Goal: Connect with others: Connect with others

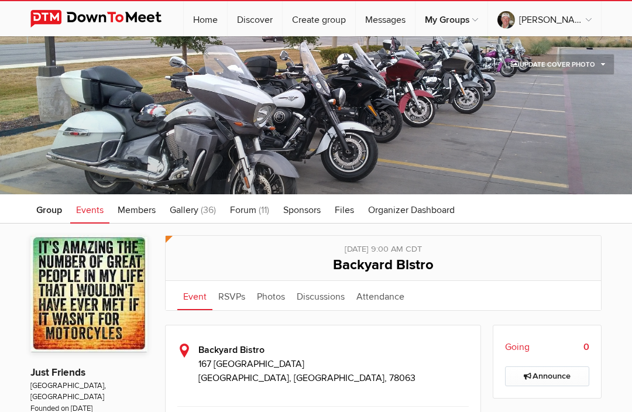
click at [95, 214] on span "Events" at bounding box center [89, 210] width 27 height 12
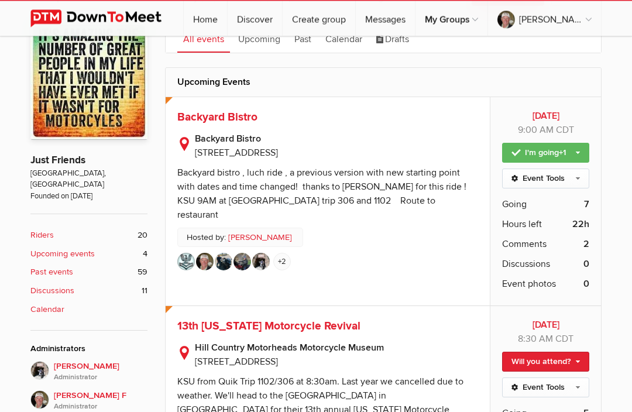
scroll to position [214, 0]
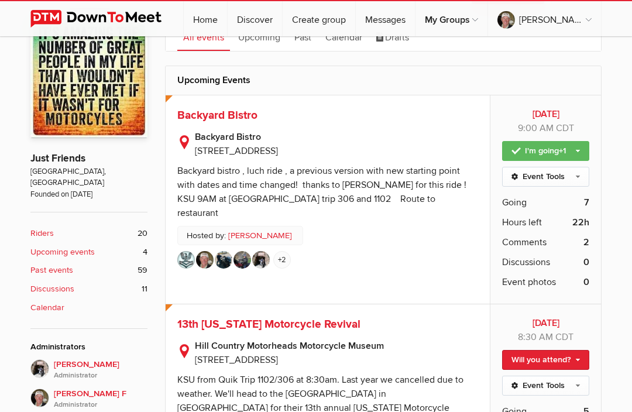
click at [241, 251] on img at bounding box center [242, 260] width 18 height 18
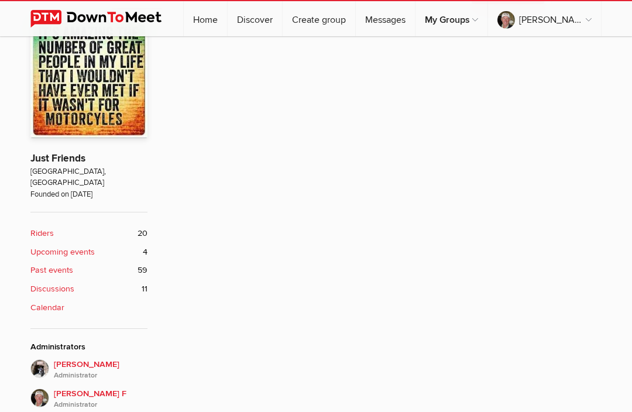
scroll to position [194, 0]
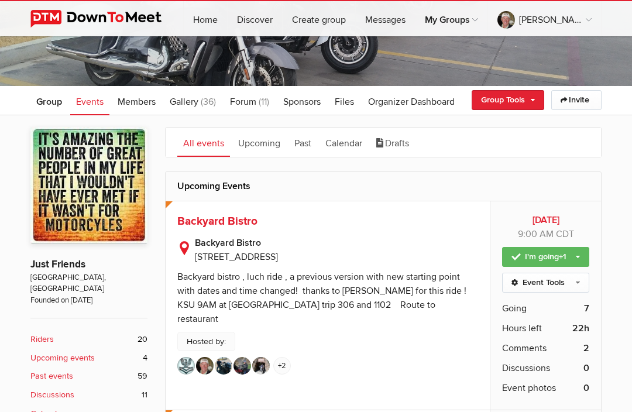
scroll to position [253, 0]
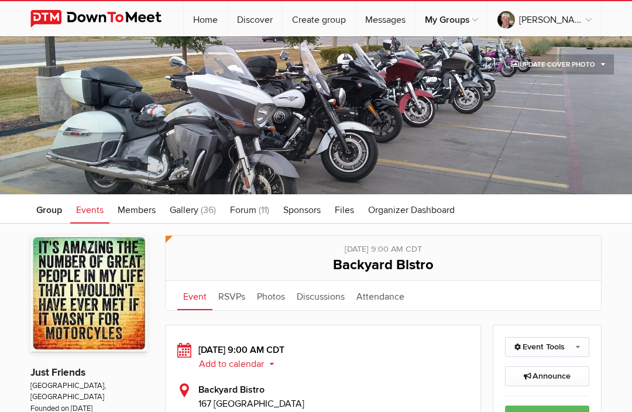
click at [200, 302] on link "Event" at bounding box center [194, 295] width 35 height 29
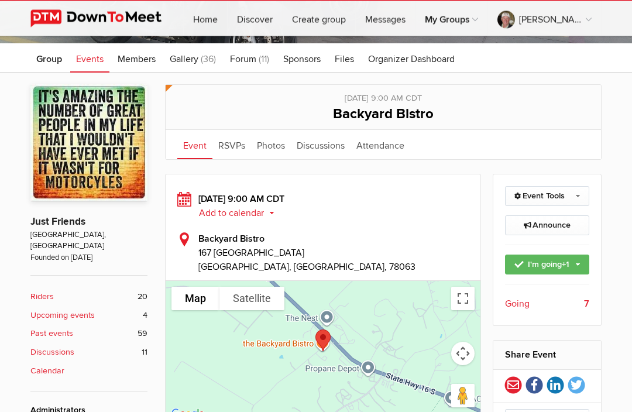
scroll to position [153, 0]
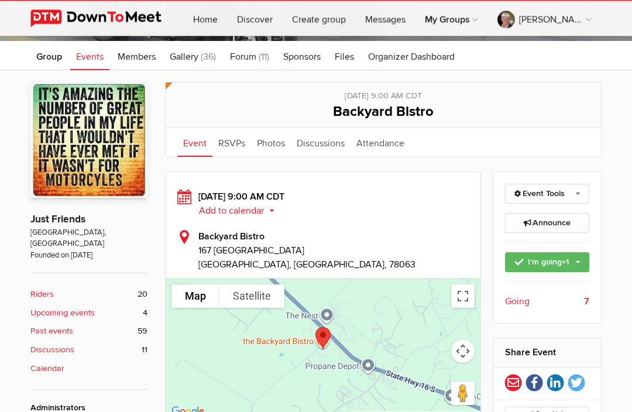
click at [525, 306] on span "Going" at bounding box center [517, 302] width 25 height 14
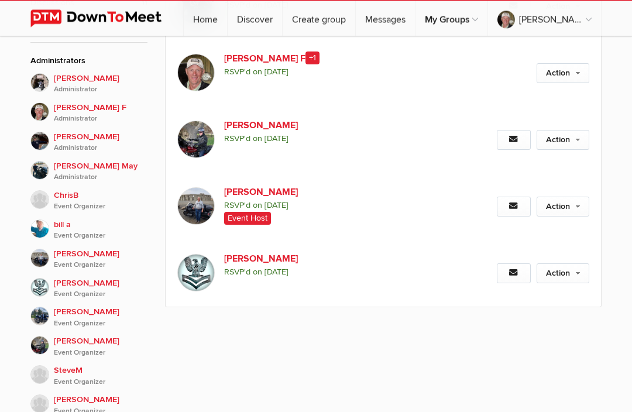
scroll to position [500, 0]
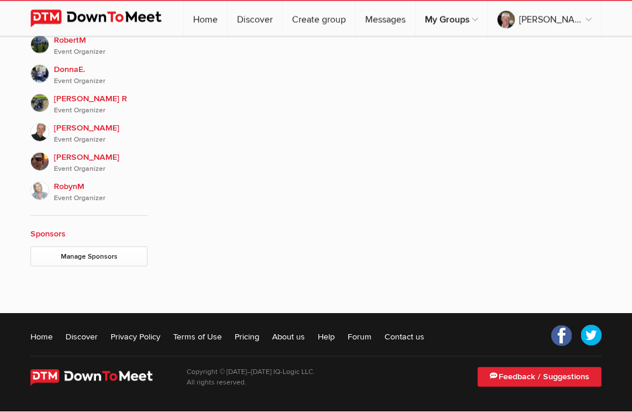
scroll to position [352, 0]
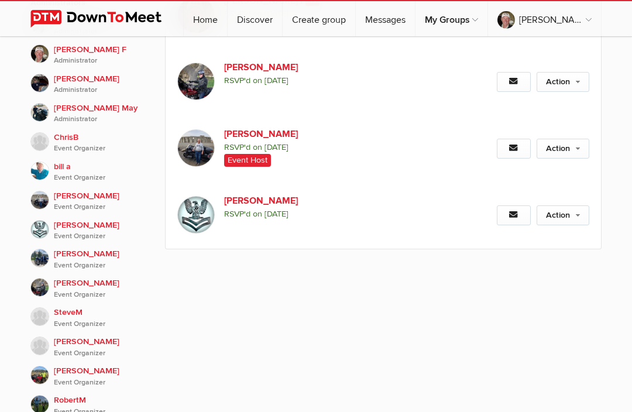
scroll to position [557, 0]
click at [206, 234] on img at bounding box center [195, 215] width 37 height 37
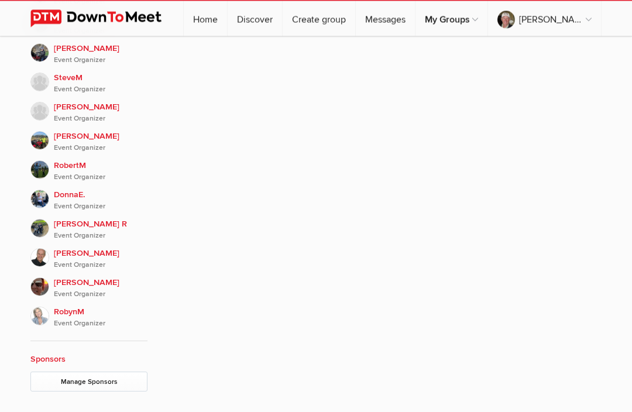
scroll to position [793, 0]
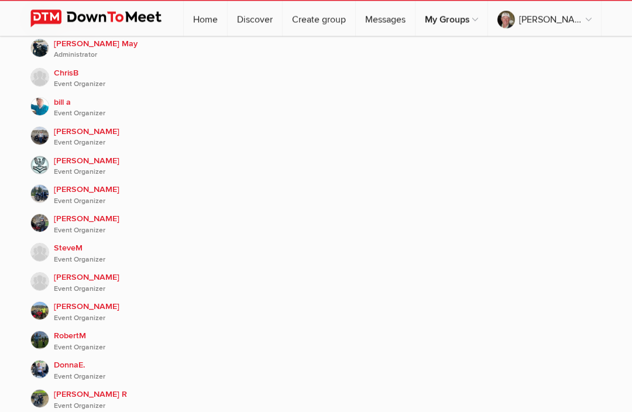
scroll to position [596, 0]
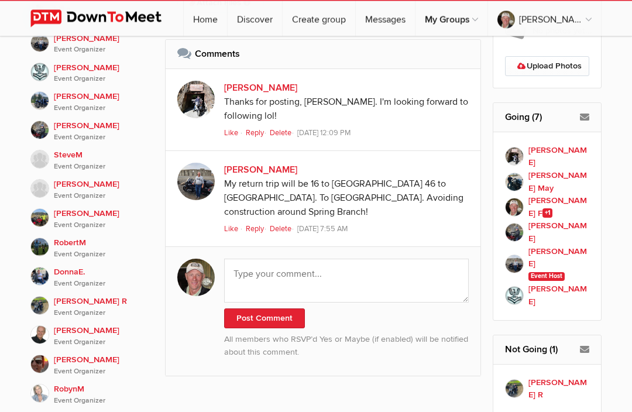
scroll to position [715, 0]
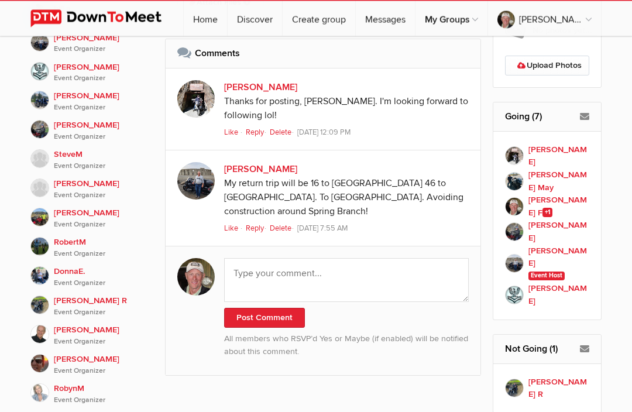
click at [537, 342] on h2 "Not Going (1)" at bounding box center [547, 349] width 85 height 28
click at [540, 340] on h2 "Not Going (1)" at bounding box center [547, 349] width 85 height 28
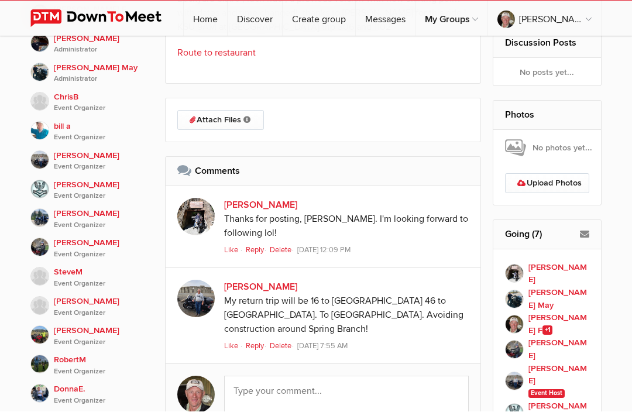
scroll to position [598, 0]
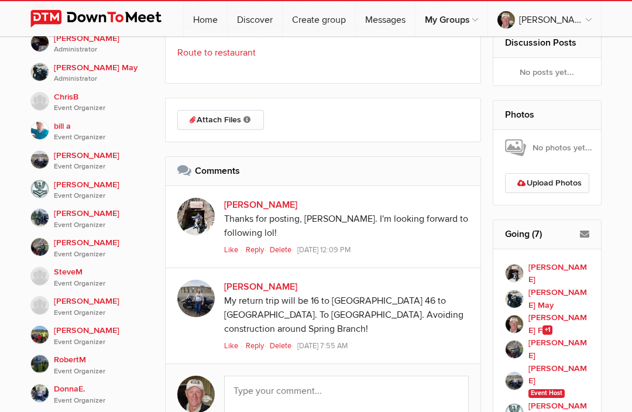
click at [524, 236] on h2 "Going (7)" at bounding box center [547, 234] width 85 height 28
click at [521, 239] on h2 "Going (7)" at bounding box center [547, 234] width 85 height 28
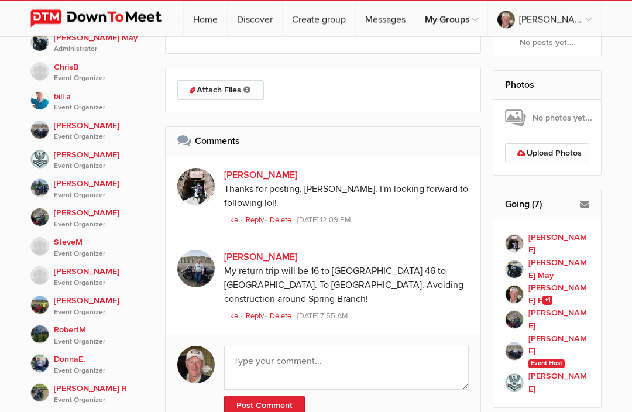
scroll to position [628, 0]
